Goal: Check status: Check status

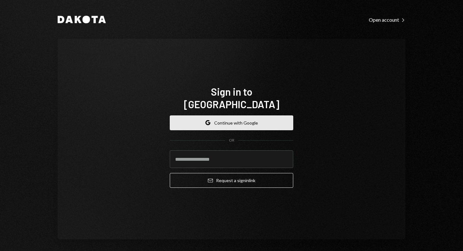
click at [231, 121] on button "Google Continue with Google" at bounding box center [231, 123] width 123 height 15
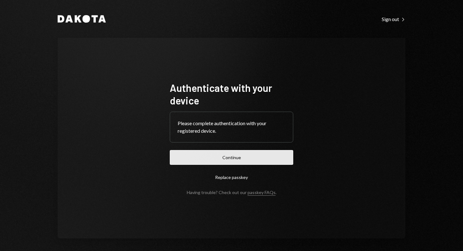
click at [230, 159] on button "Continue" at bounding box center [231, 157] width 123 height 15
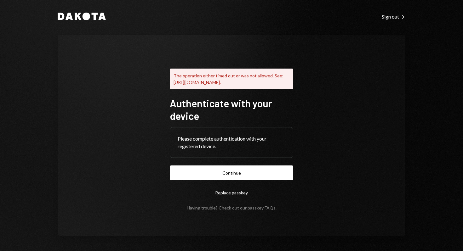
scroll to position [8, 0]
click at [395, 14] on div "Sign out Right Caret" at bounding box center [394, 17] width 24 height 6
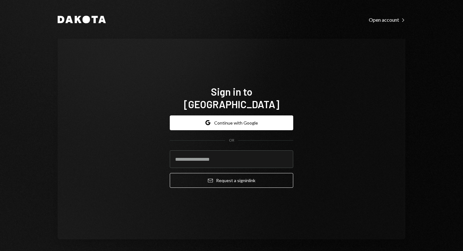
click at [318, 135] on div "Sign in to [GEOGRAPHIC_DATA] Google Continue with Google OR Email Request a sig…" at bounding box center [232, 139] width 348 height 201
click at [245, 150] on input "email" at bounding box center [231, 159] width 123 height 18
paste input "**********"
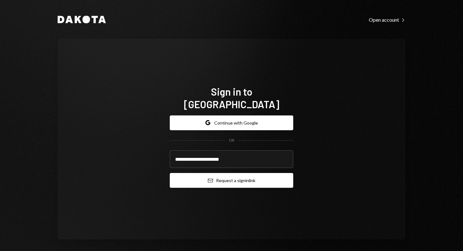
type input "**********"
click at [212, 176] on button "Email Request a sign in link" at bounding box center [231, 180] width 123 height 15
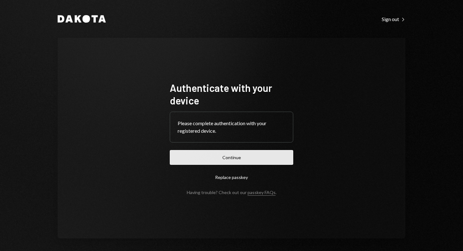
click at [226, 164] on button "Continue" at bounding box center [231, 157] width 123 height 15
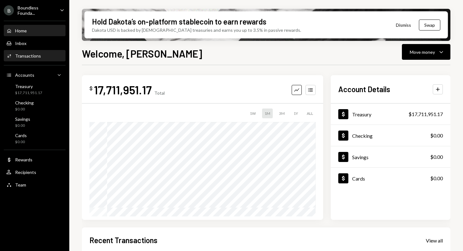
click at [36, 59] on div "Activities Transactions" at bounding box center [23, 56] width 35 height 6
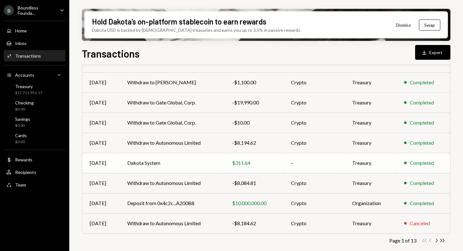
scroll to position [107, 0]
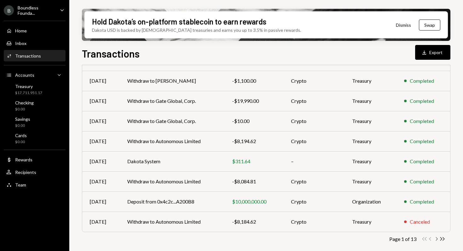
click at [436, 239] on icon "Chevron Right" at bounding box center [436, 239] width 6 height 6
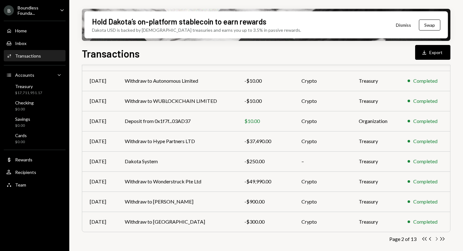
click at [437, 241] on icon "Chevron Right" at bounding box center [436, 239] width 6 height 6
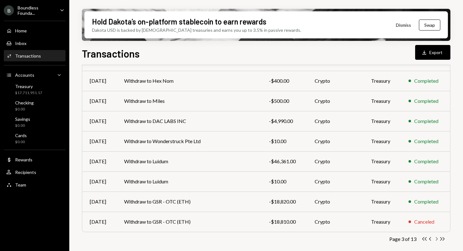
click at [435, 240] on icon "Chevron Right" at bounding box center [436, 239] width 6 height 6
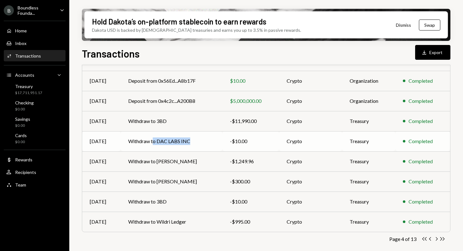
drag, startPoint x: 153, startPoint y: 141, endPoint x: 190, endPoint y: 141, distance: 36.8
click at [190, 141] on td "Withdraw to DAC LABS INC" at bounding box center [172, 141] width 102 height 20
copy td "o DAC LABS INC"
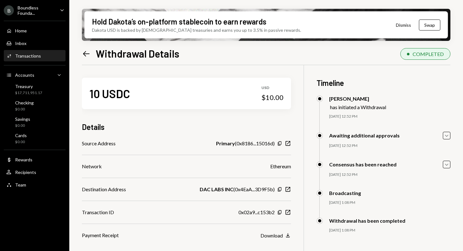
click at [86, 51] on icon at bounding box center [86, 53] width 7 height 5
